Goal: Transaction & Acquisition: Obtain resource

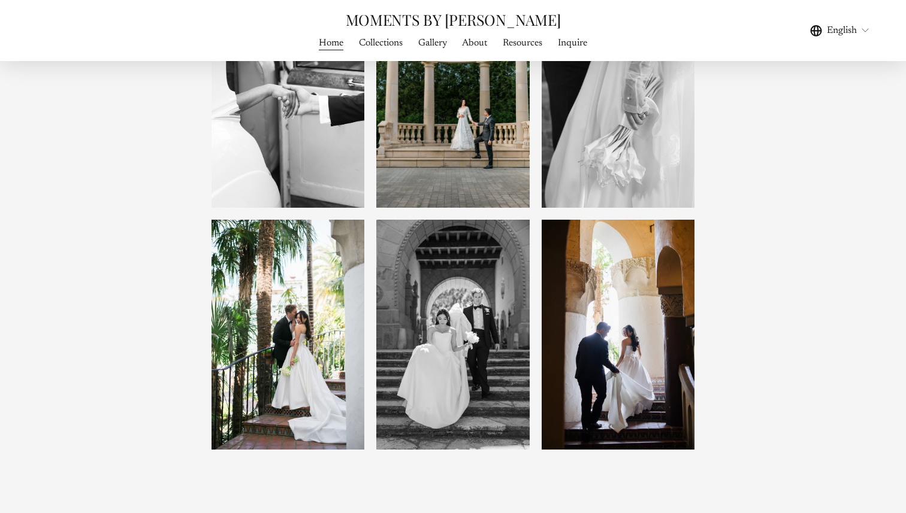
scroll to position [1163, 0]
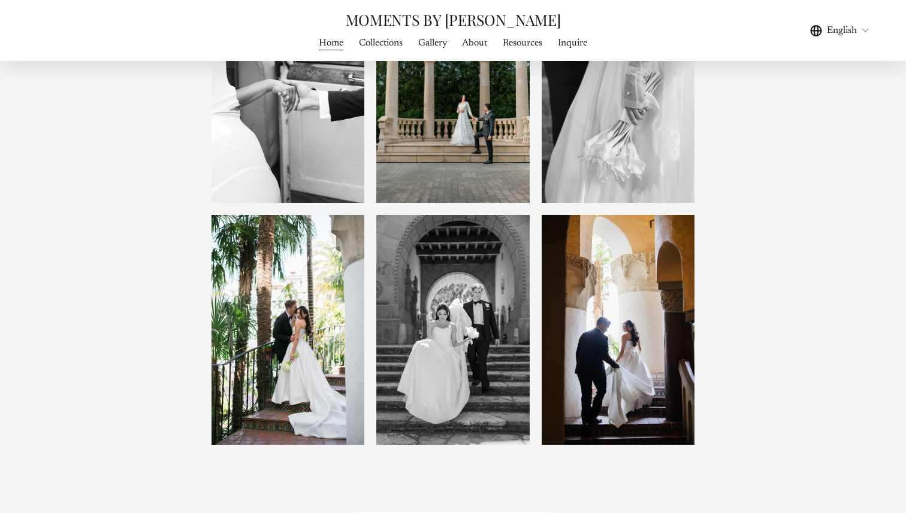
click at [576, 47] on link "Inquire" at bounding box center [572, 43] width 29 height 16
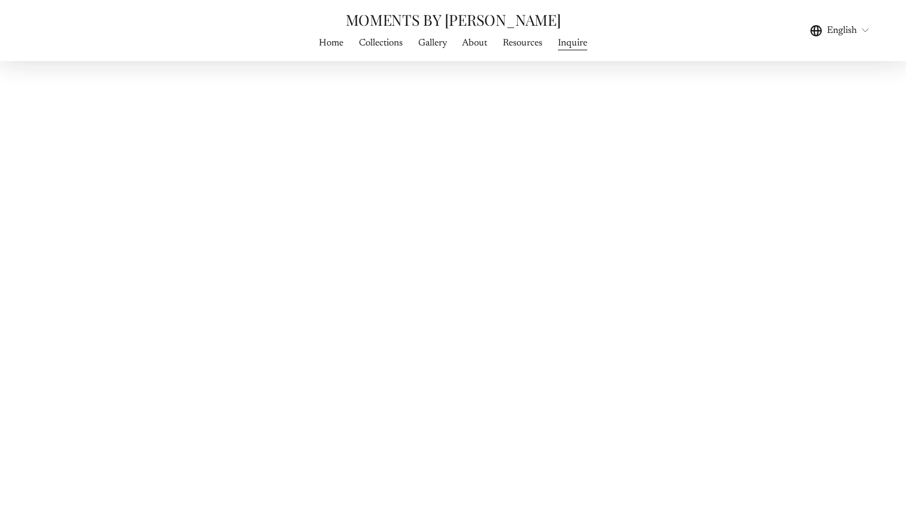
scroll to position [622, 0]
click at [216, 304] on div "CONNECT WITH ME IF MY WORK RESONATES WITH YOU, GET IN TOUCH VIA THE CONTACT FOR…" at bounding box center [453, 62] width 906 height 1210
click at [193, 255] on div "CONNECT WITH ME IF MY WORK RESONATES WITH YOU, GET IN TOUCH VIA THE CONTACT FOR…" at bounding box center [453, 62] width 906 height 1210
click at [219, 262] on div "CONNECT WITH ME IF MY WORK RESONATES WITH YOU, GET IN TOUCH VIA THE CONTACT FOR…" at bounding box center [453, 62] width 906 height 1210
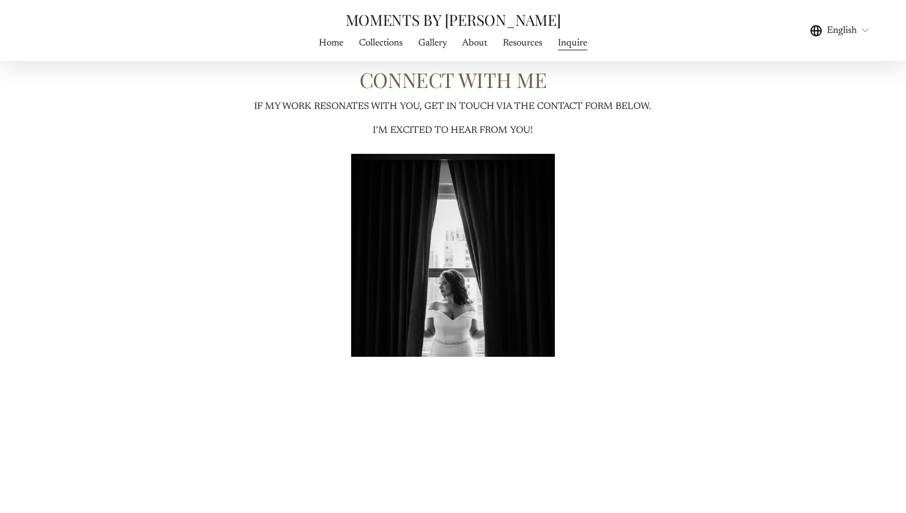
scroll to position [0, 0]
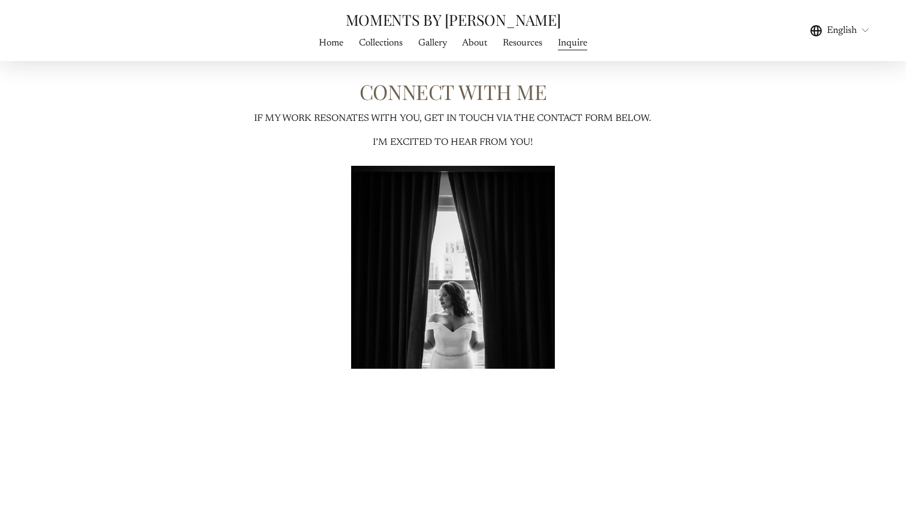
click at [327, 45] on link "Home" at bounding box center [331, 43] width 25 height 16
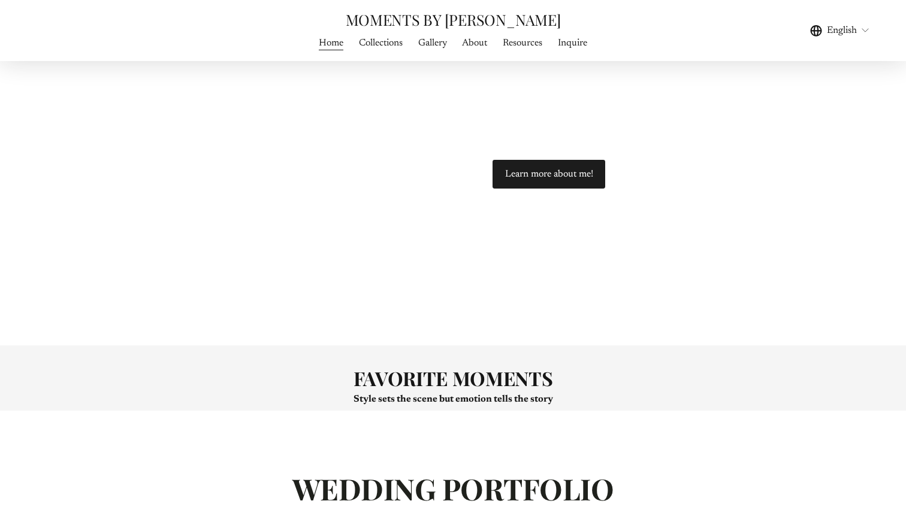
scroll to position [2081, 0]
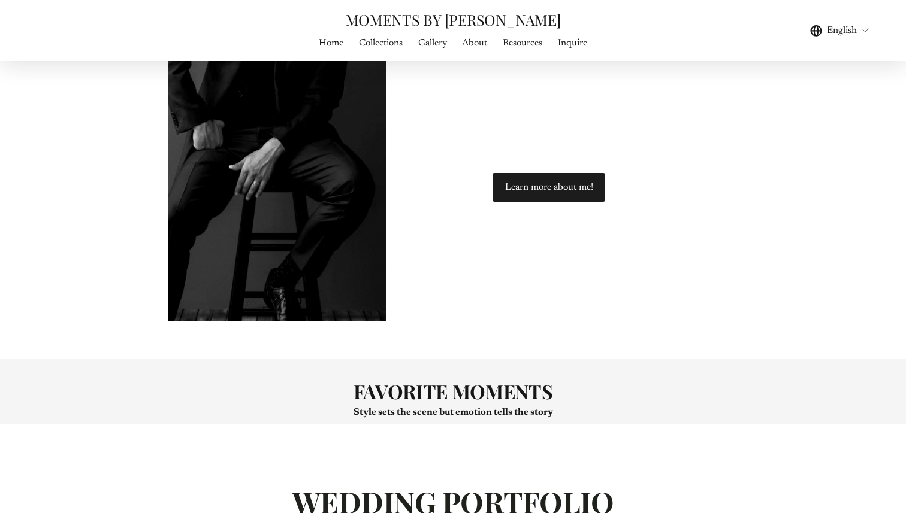
click at [435, 46] on span "Gallery" at bounding box center [432, 43] width 29 height 14
click at [389, 44] on link "Collections" at bounding box center [381, 43] width 44 height 16
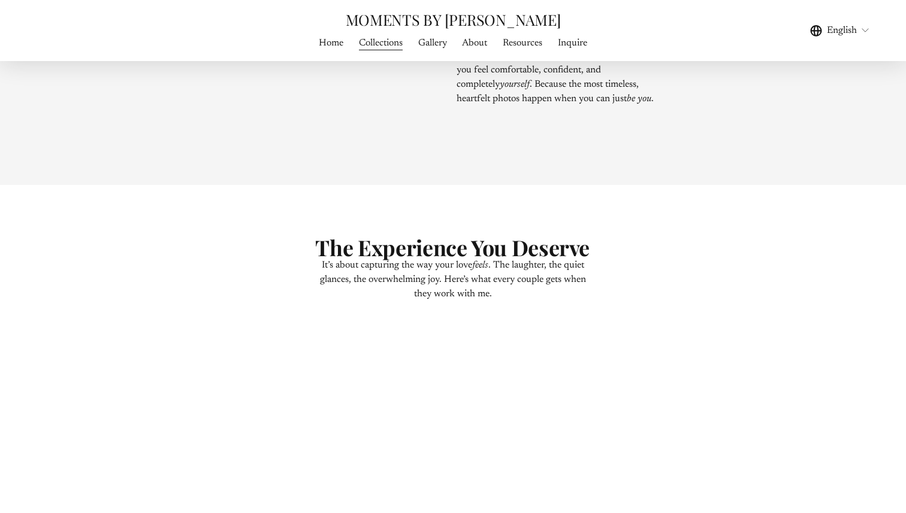
scroll to position [1226, 0]
